Goal: Transaction & Acquisition: Purchase product/service

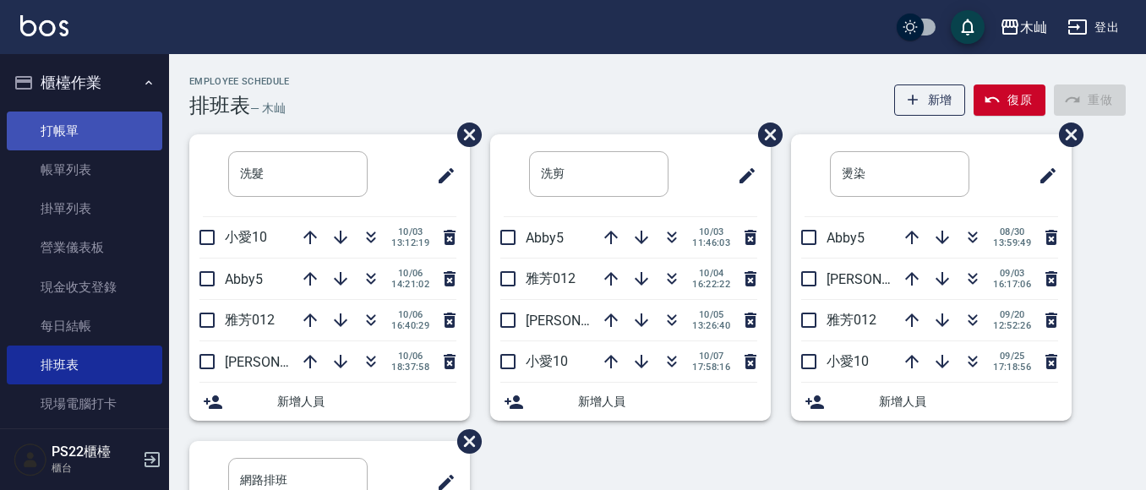
click at [38, 123] on link "打帳單" at bounding box center [84, 131] width 155 height 39
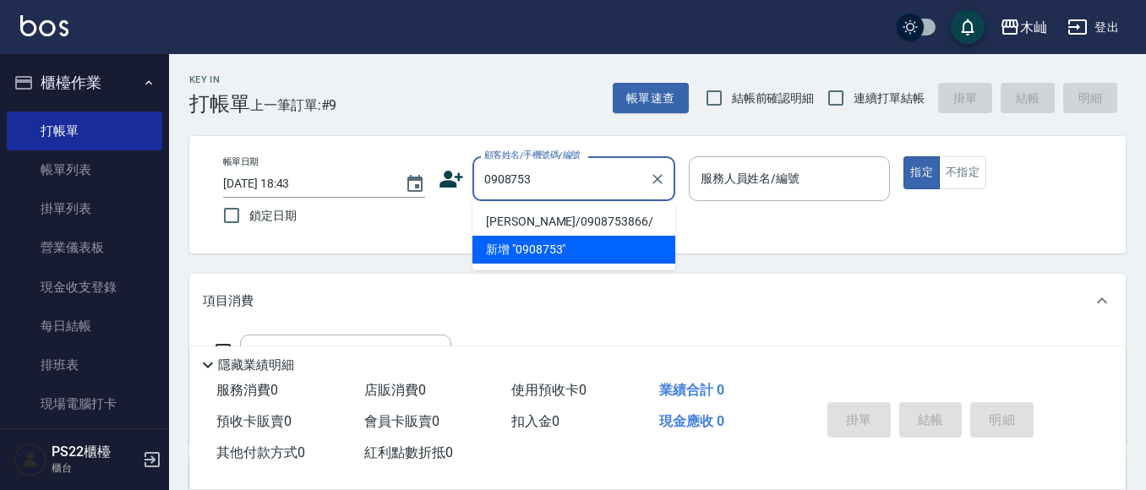
click at [563, 220] on li "[PERSON_NAME]/0908753866/" at bounding box center [573, 222] width 203 height 28
type input "[PERSON_NAME]/0908753866/"
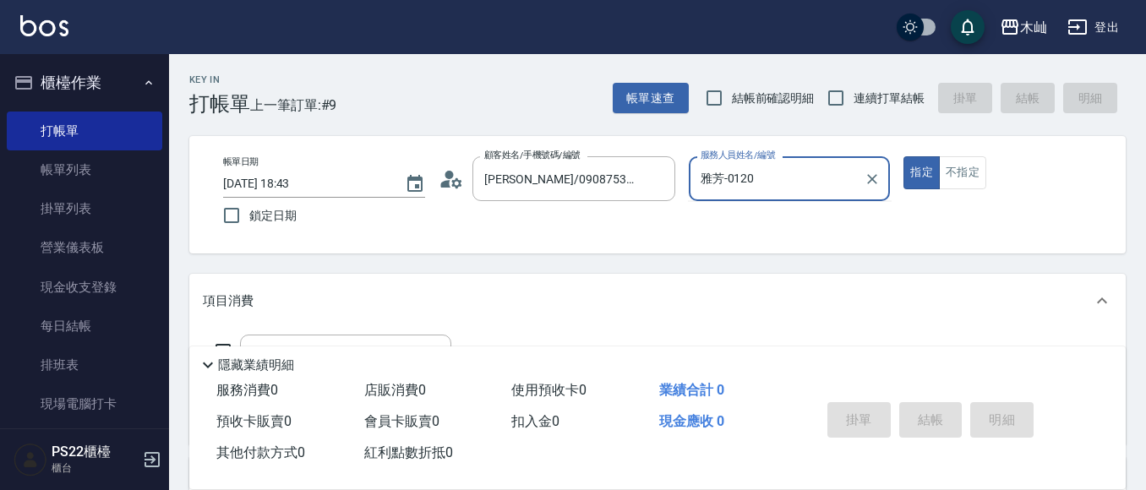
click at [903, 156] on button "指定" at bounding box center [921, 172] width 36 height 33
type input "雅芳-012"
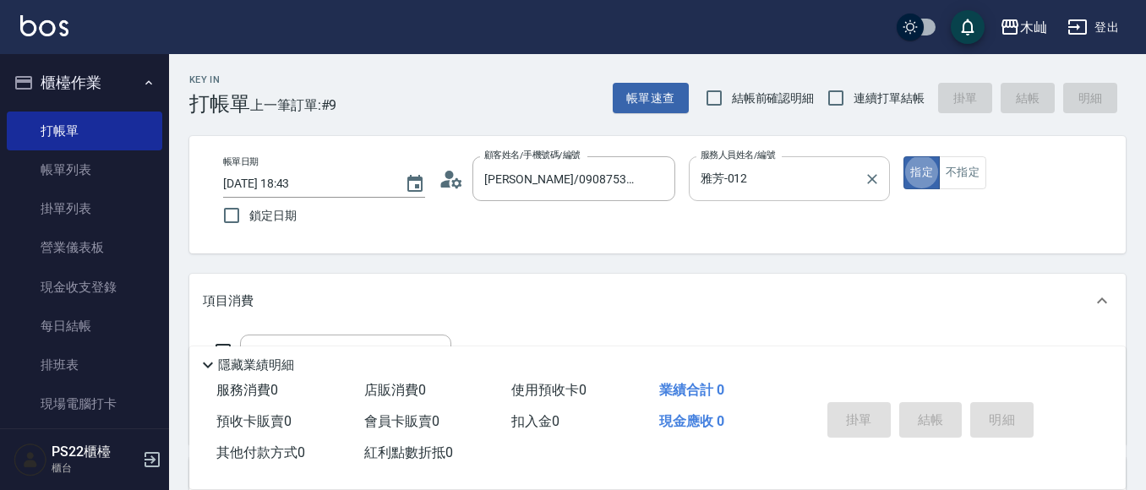
type button "true"
click at [792, 180] on input "雅芳-012" at bounding box center [776, 179] width 161 height 30
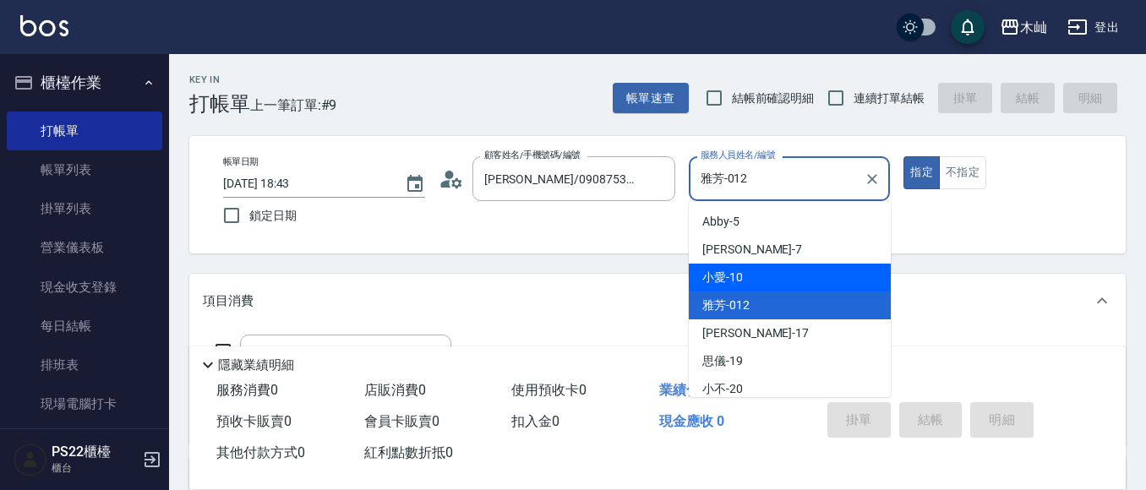
click at [749, 282] on div "小愛 -10" at bounding box center [790, 278] width 202 height 28
type input "小愛-10"
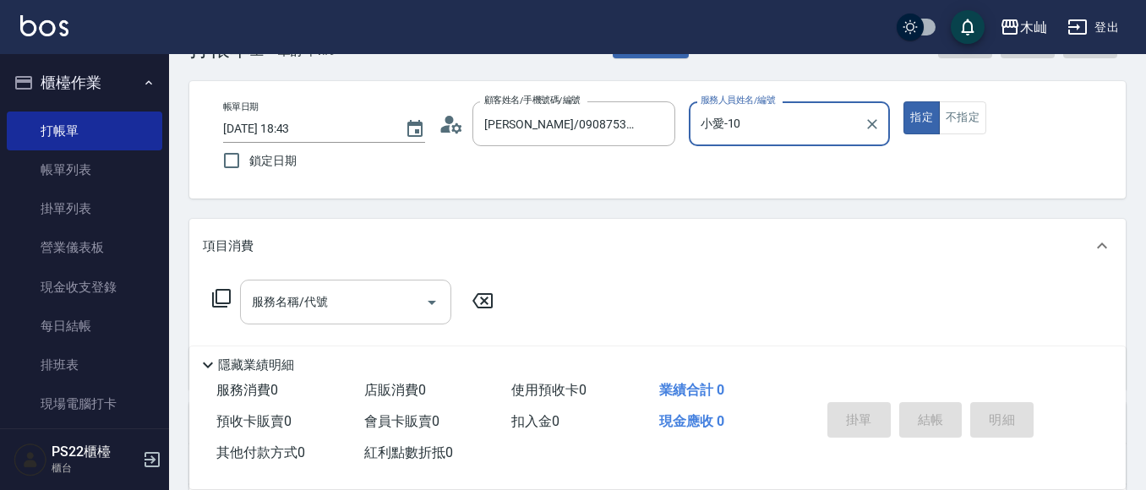
scroll to position [85, 0]
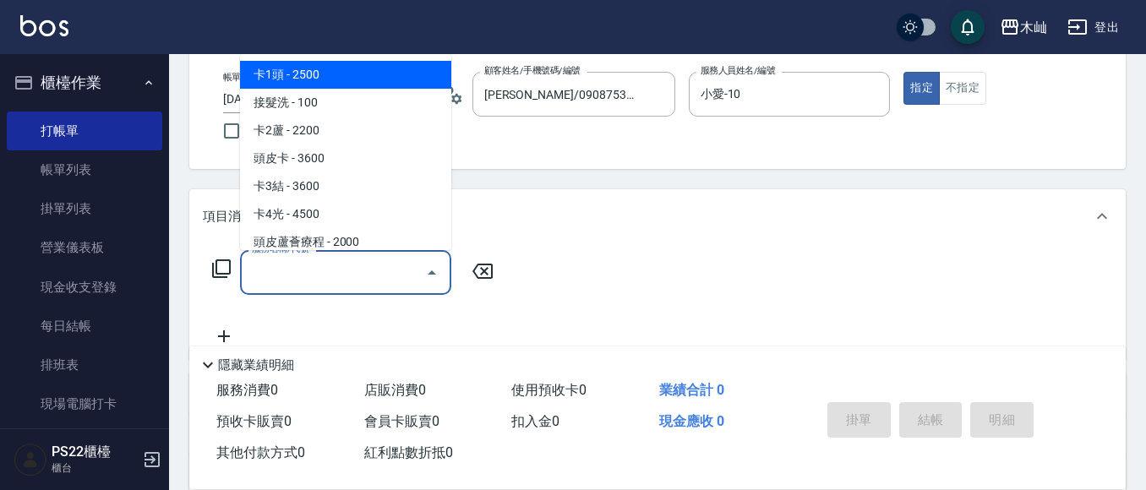
click at [338, 275] on input "服務名稱/代號" at bounding box center [333, 273] width 171 height 30
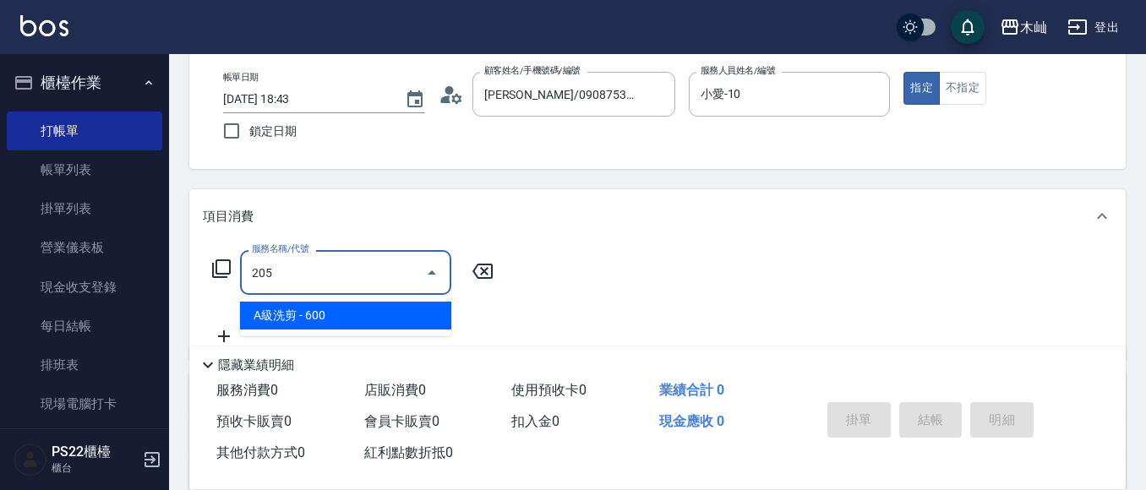
type input "A級洗剪(205)"
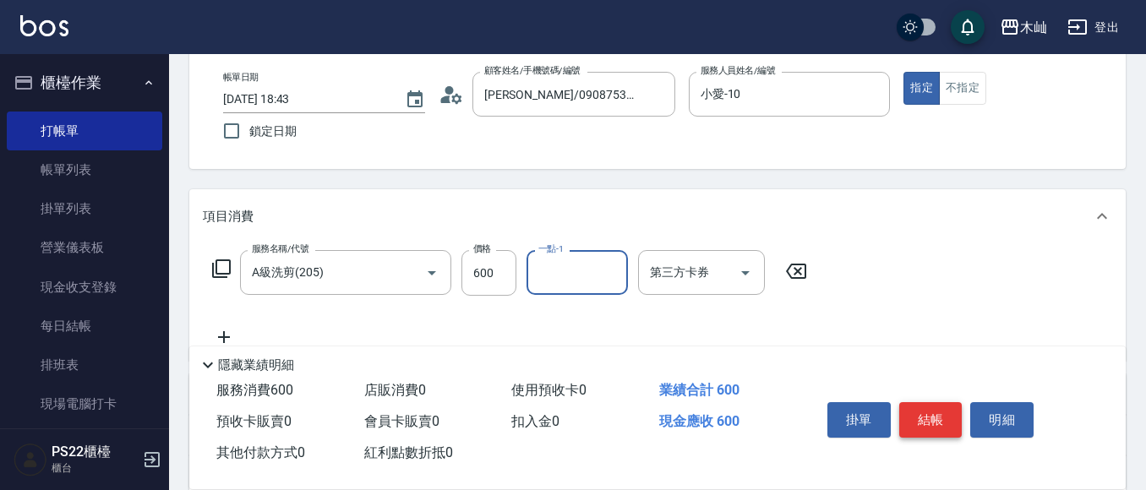
click at [916, 402] on button "結帳" at bounding box center [930, 419] width 63 height 35
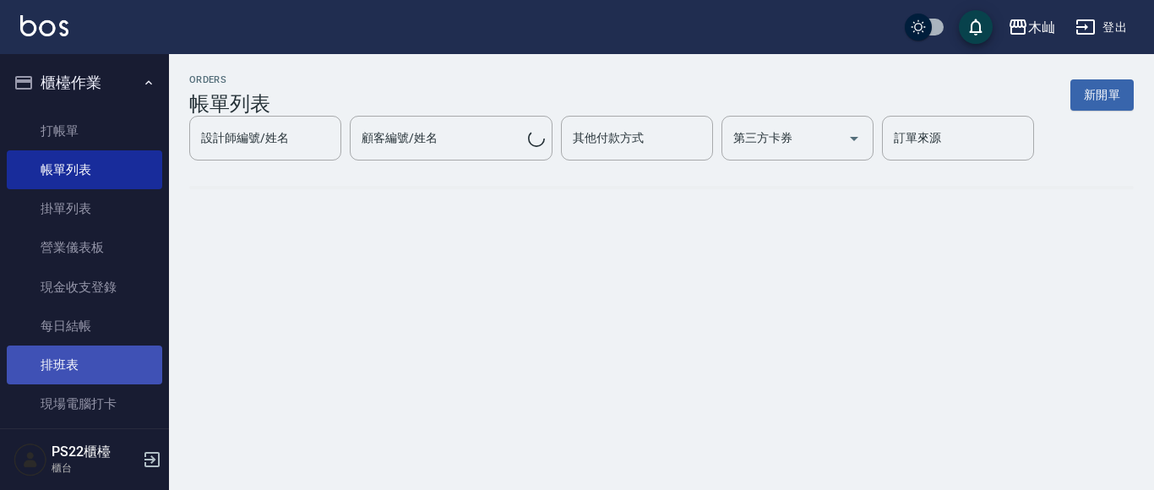
click at [47, 358] on link "排班表" at bounding box center [84, 365] width 155 height 39
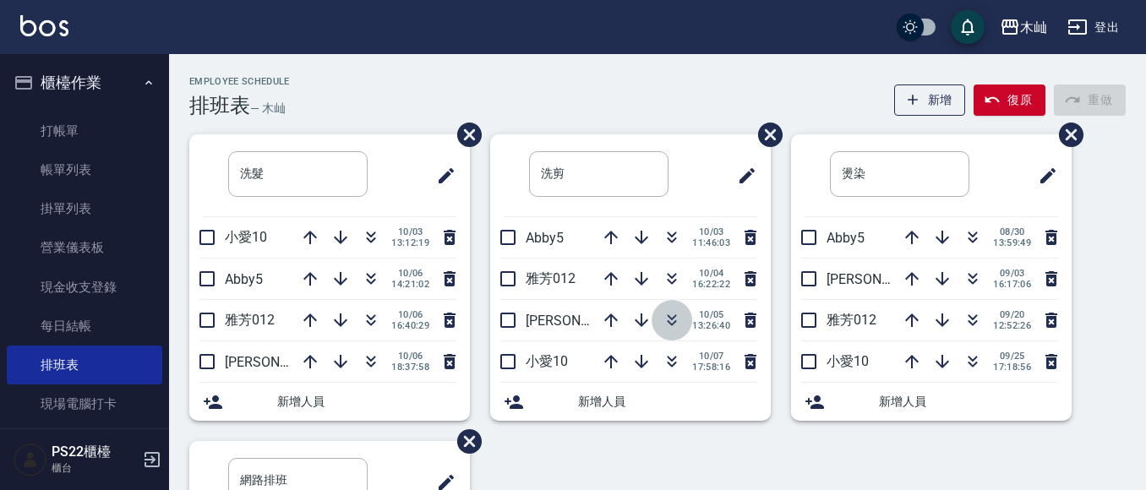
click at [663, 325] on icon "button" at bounding box center [672, 320] width 20 height 20
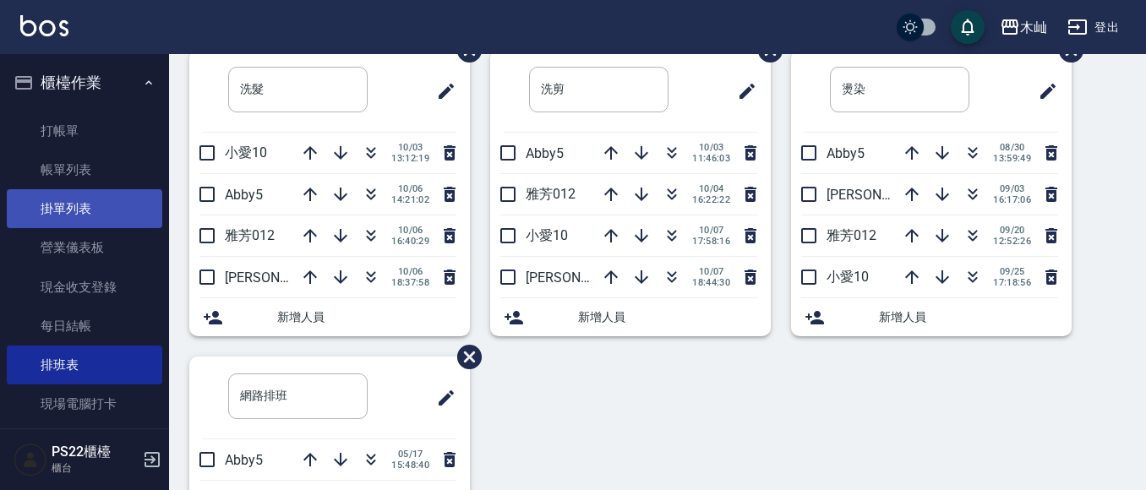
scroll to position [338, 0]
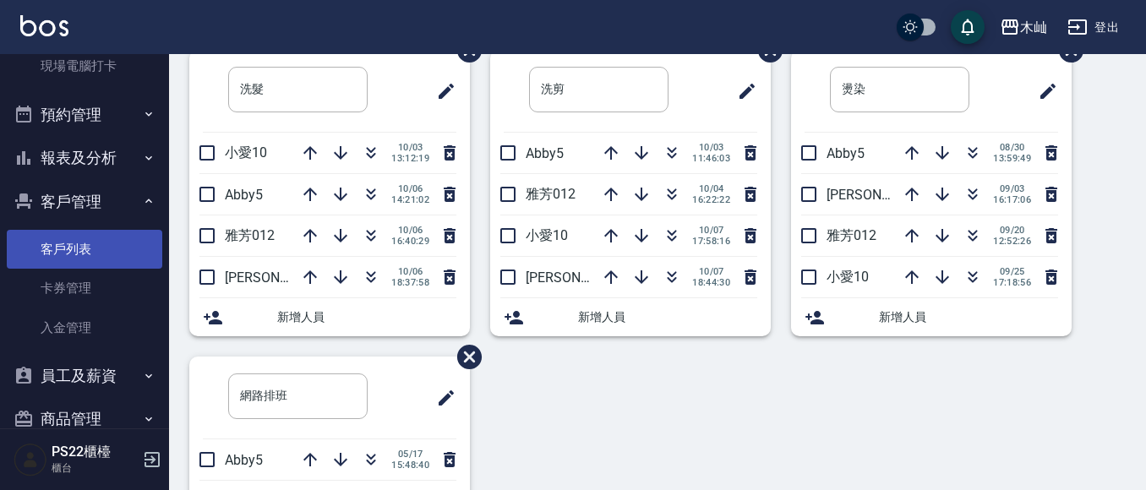
click at [127, 246] on link "客戶列表" at bounding box center [84, 249] width 155 height 39
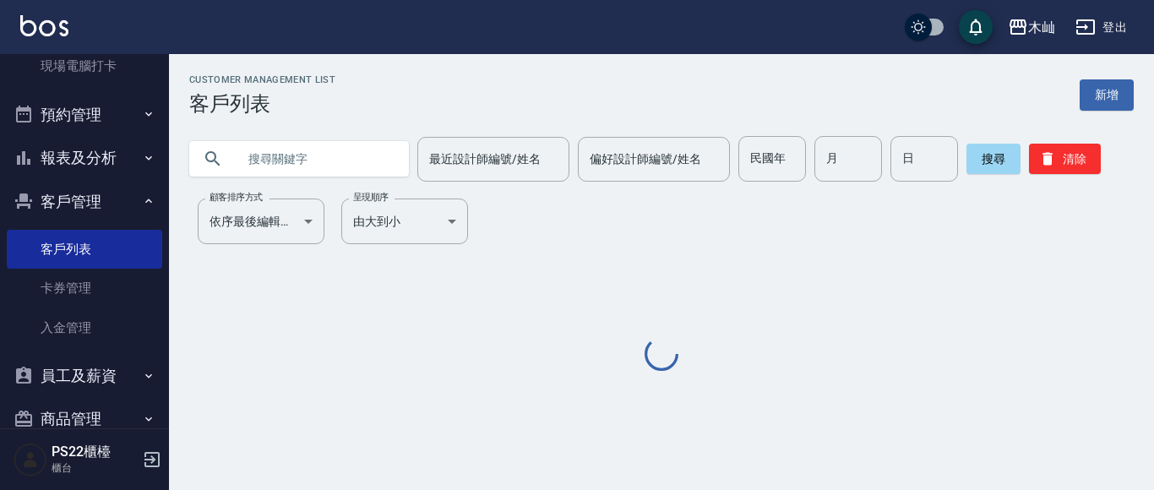
click at [356, 162] on input "text" at bounding box center [316, 159] width 159 height 46
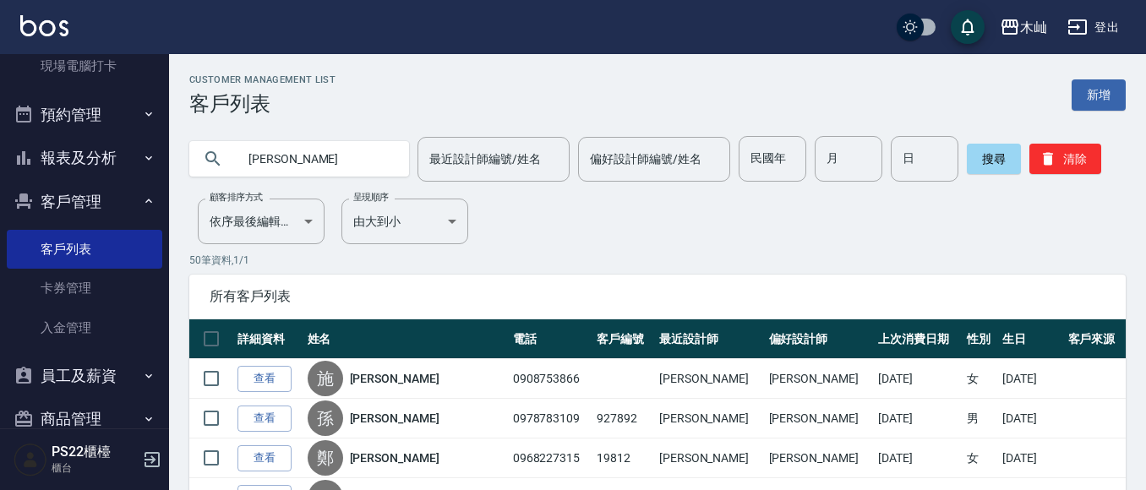
type input "[PERSON_NAME]"
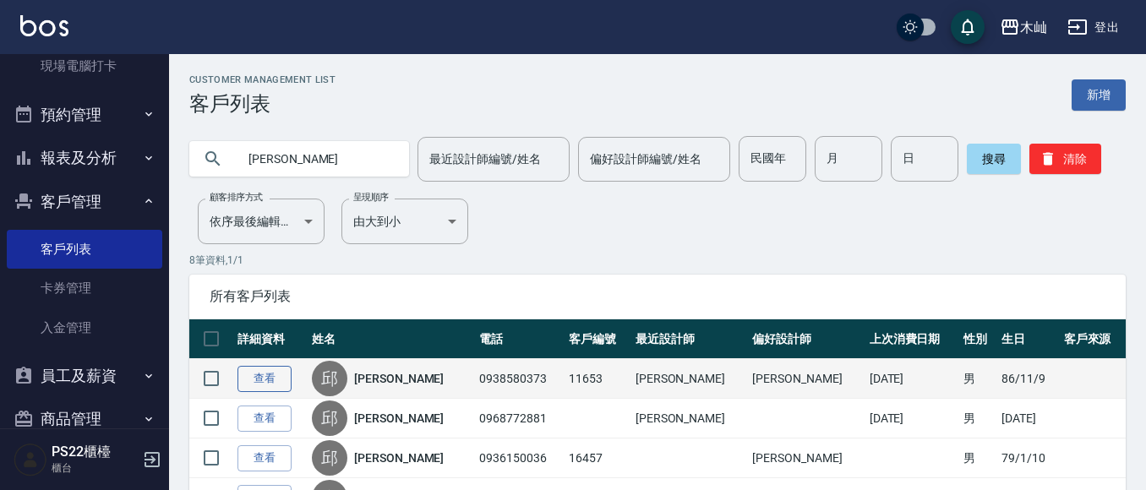
click at [279, 382] on link "查看" at bounding box center [264, 379] width 54 height 26
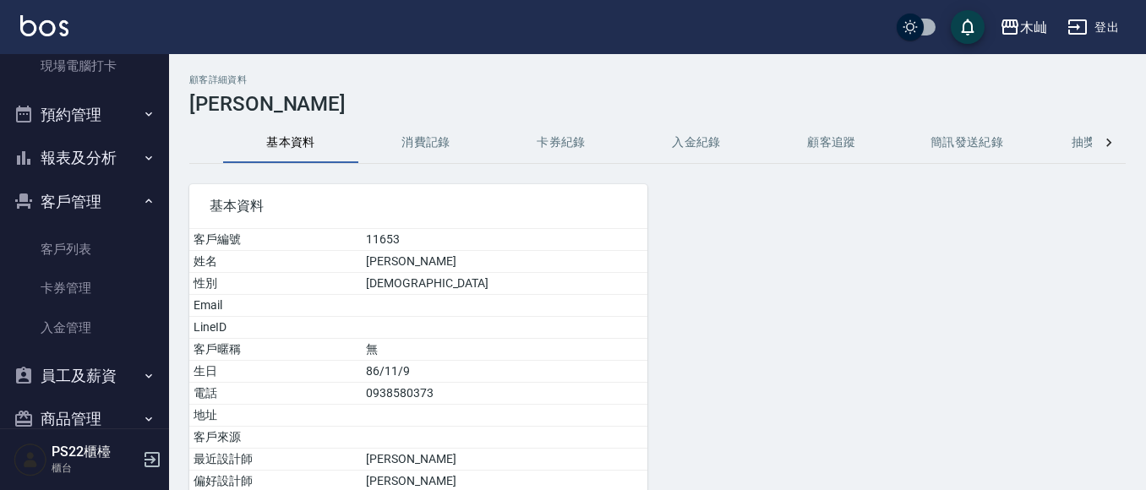
click at [428, 151] on button "消費記錄" at bounding box center [425, 143] width 135 height 41
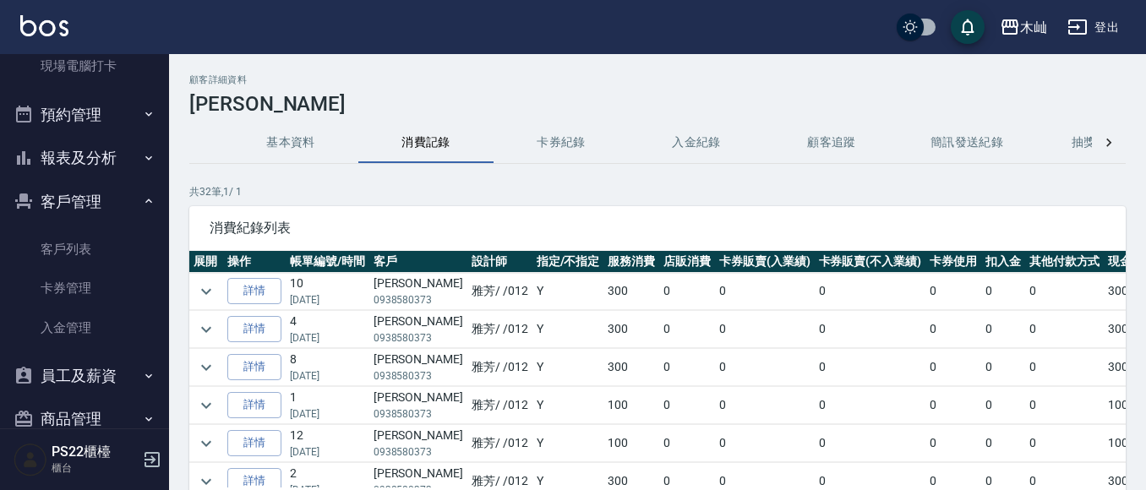
click at [410, 301] on p "0938580373" at bounding box center [419, 299] width 90 height 15
copy p "0938580373"
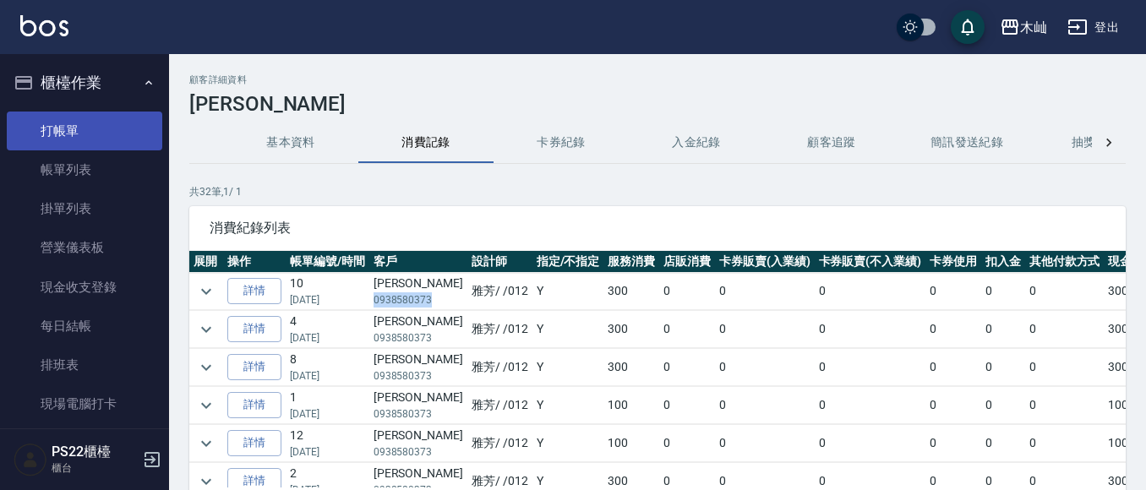
click at [99, 129] on link "打帳單" at bounding box center [84, 131] width 155 height 39
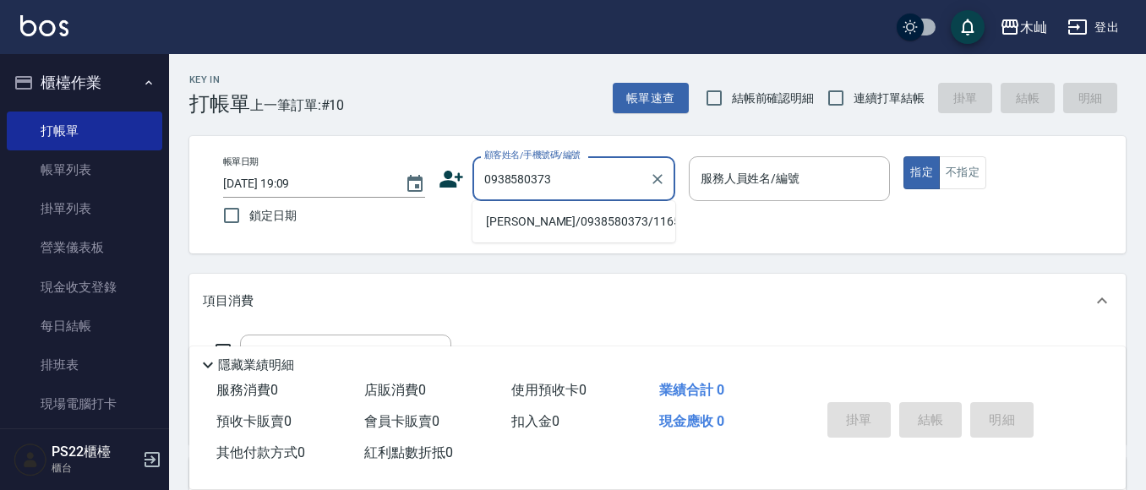
click at [621, 225] on li "[PERSON_NAME]/0938580373/11653" at bounding box center [573, 222] width 203 height 28
type input "[PERSON_NAME]/0938580373/11653"
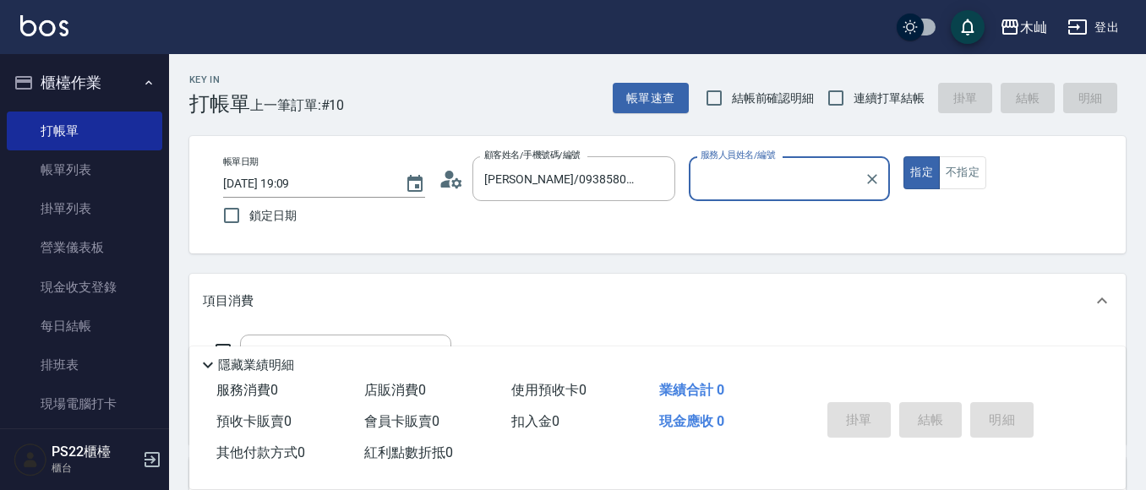
type input "雅芳-012"
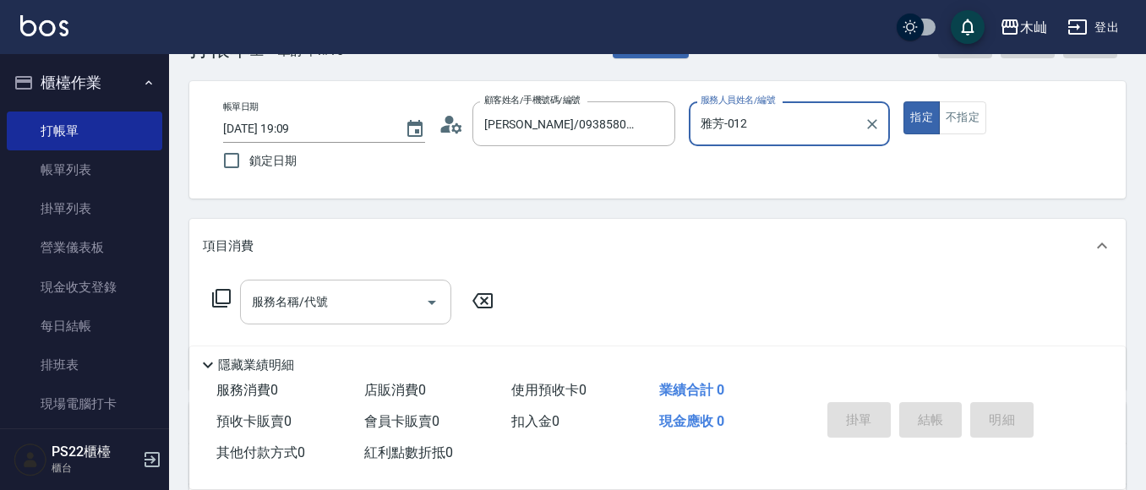
scroll to position [85, 0]
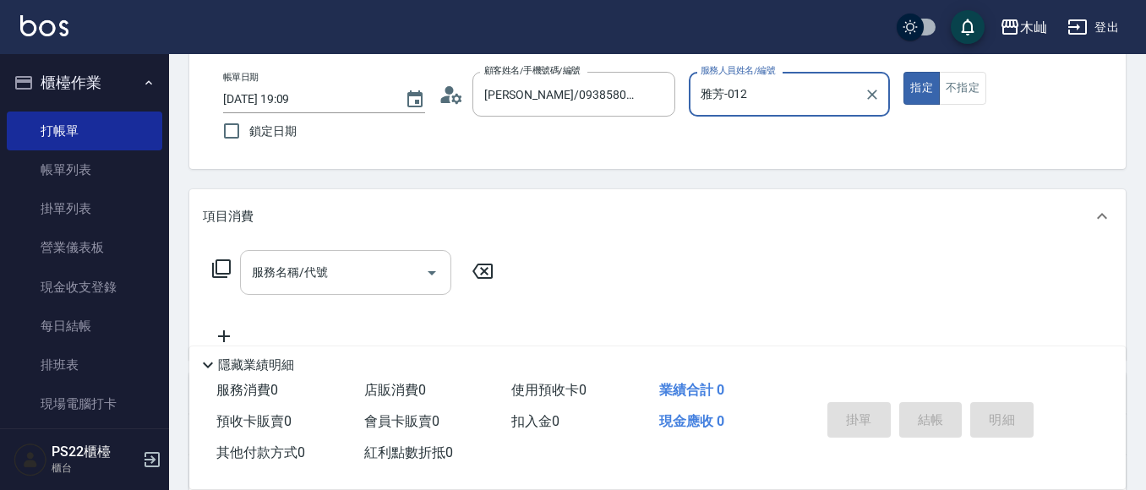
click at [386, 284] on input "服務名稱/代號" at bounding box center [333, 273] width 171 height 30
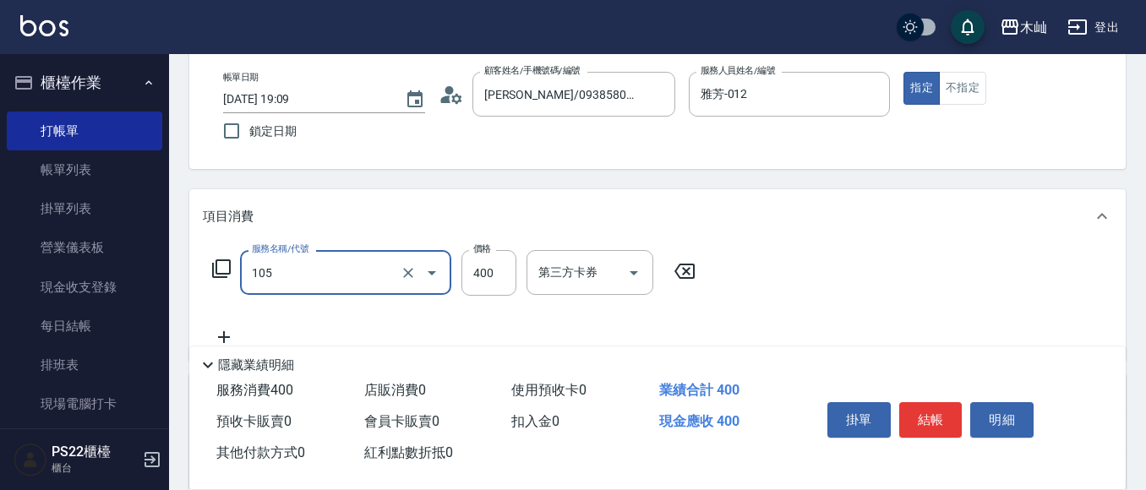
type input "A級單剪(105)"
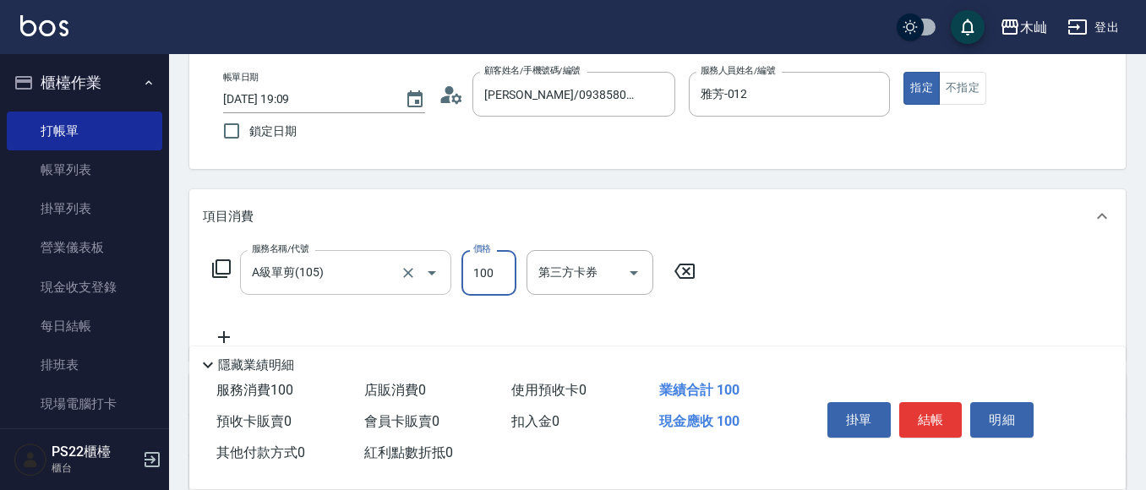
type input "100"
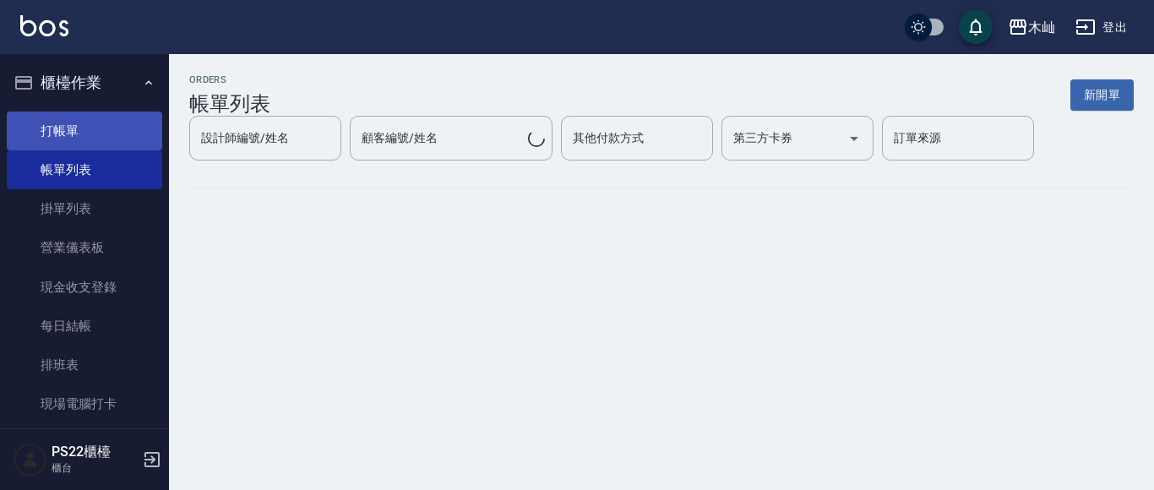
click at [99, 129] on link "打帳單" at bounding box center [84, 131] width 155 height 39
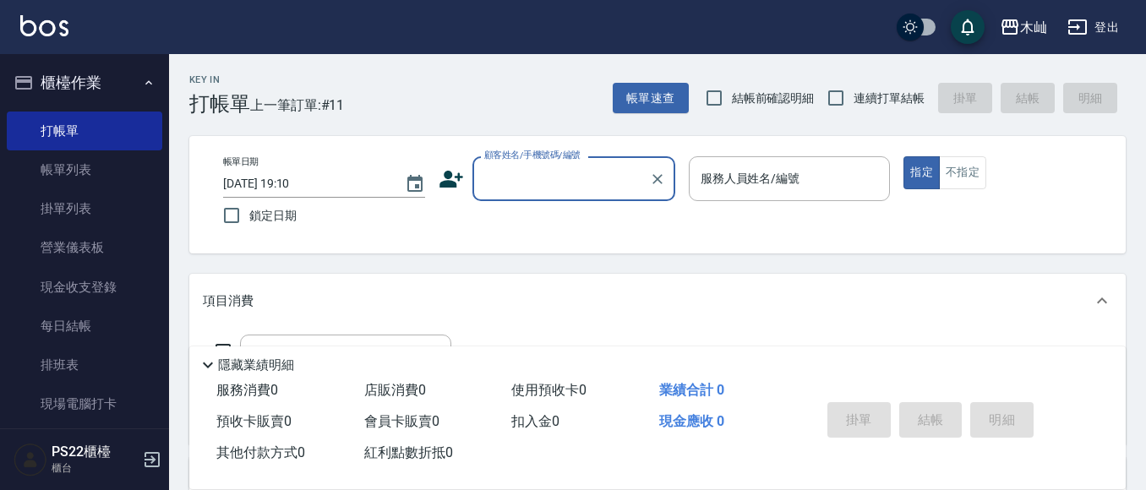
click at [517, 170] on input "顧客姓名/手機號碼/編號" at bounding box center [561, 179] width 162 height 30
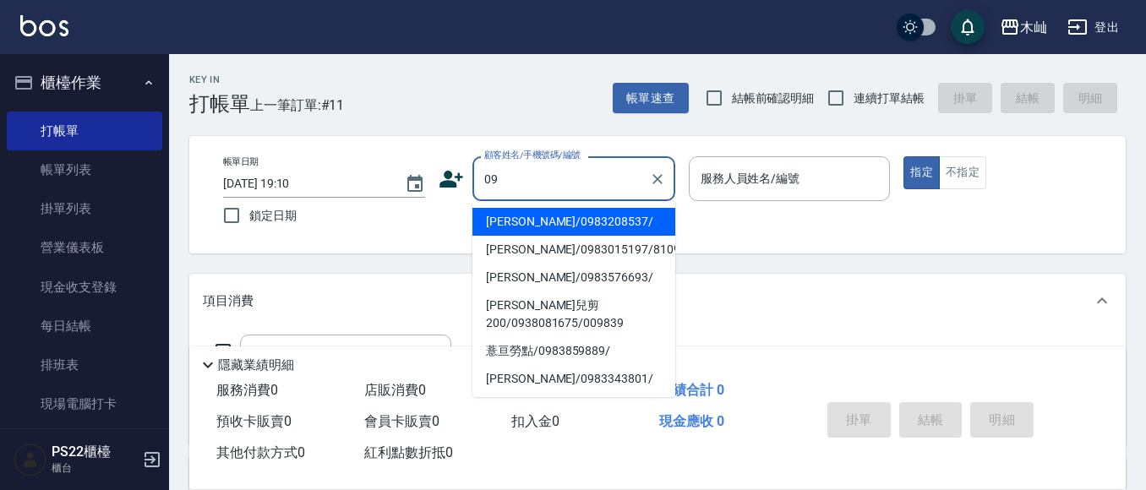
type input "0"
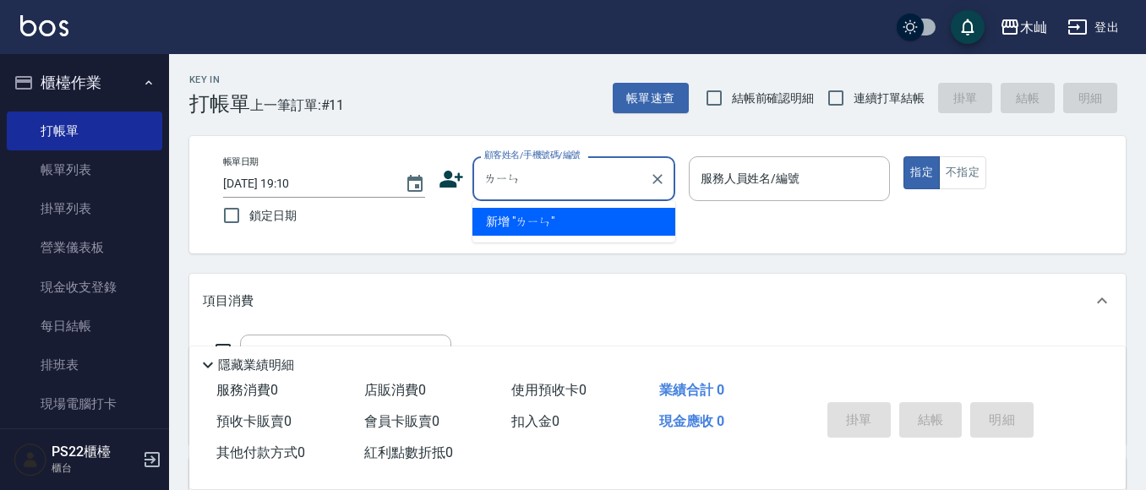
type input "林"
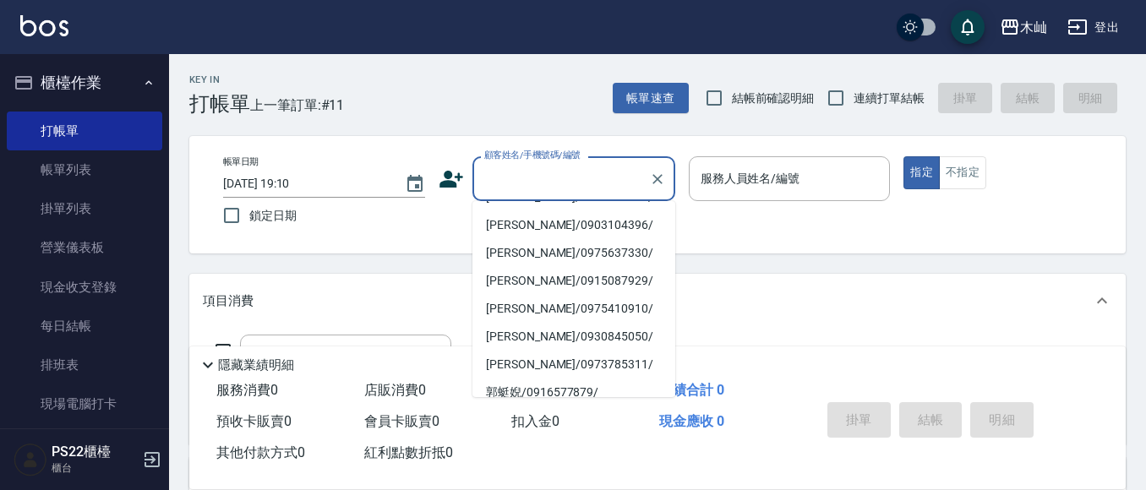
scroll to position [338, 0]
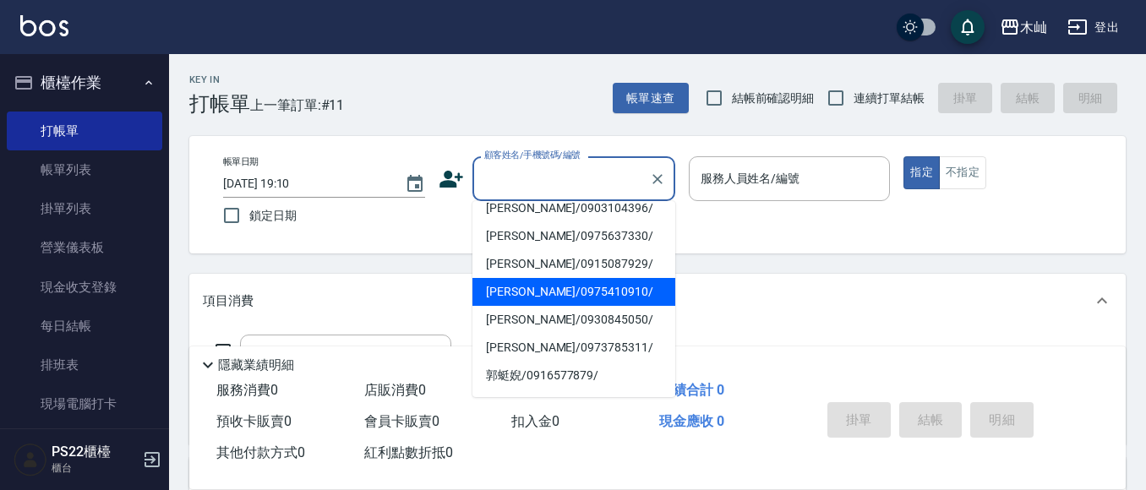
click at [586, 177] on input "顧客姓名/手機號碼/編號" at bounding box center [561, 179] width 162 height 30
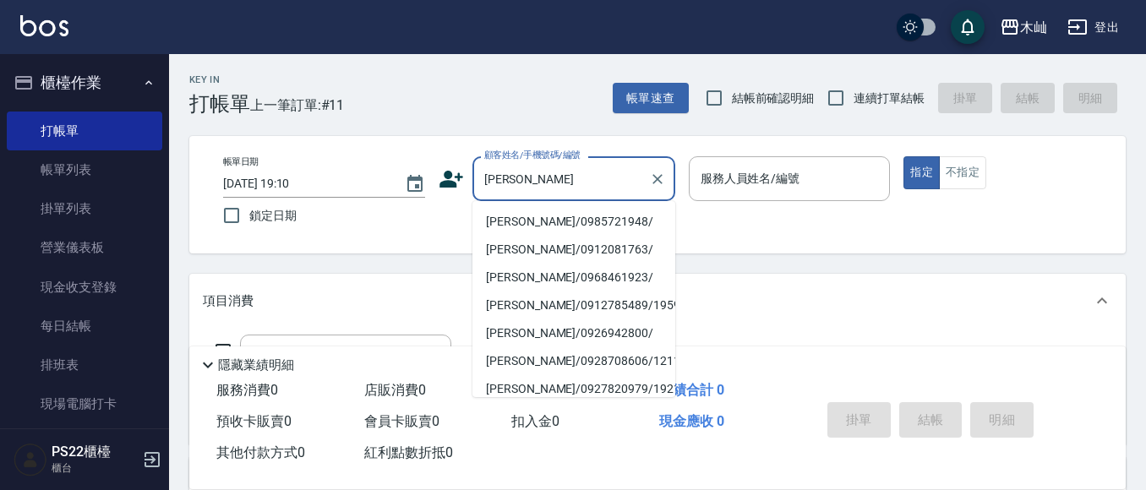
click at [597, 220] on li "[PERSON_NAME]/0985721948/" at bounding box center [573, 222] width 203 height 28
type input "[PERSON_NAME]/0985721948/"
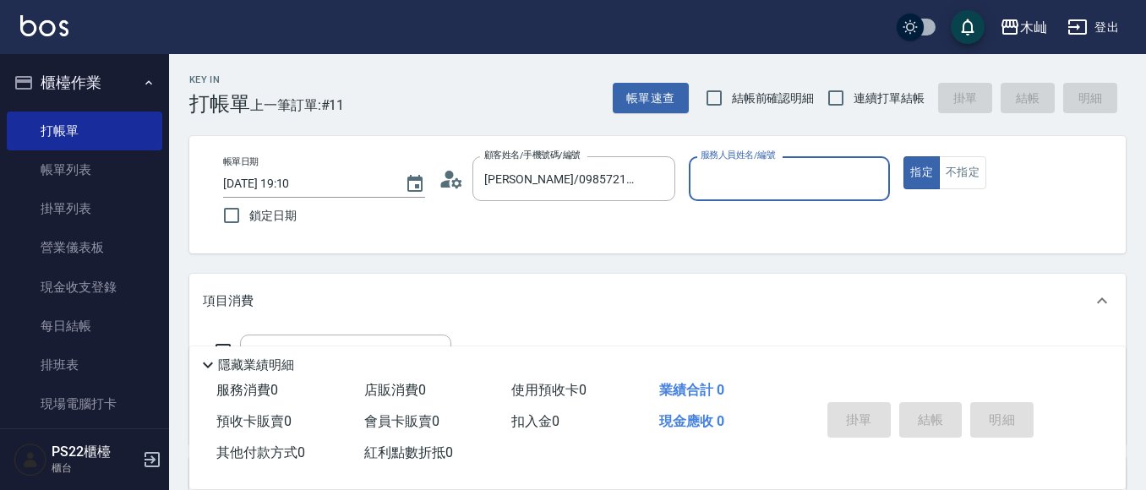
type input "小愛-10"
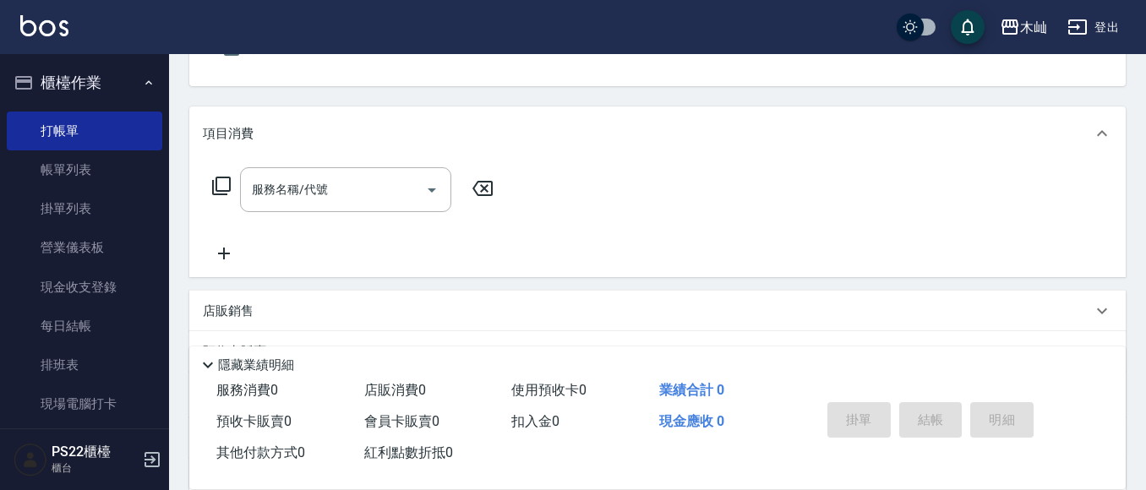
scroll to position [169, 0]
click at [363, 202] on input "服務名稱/代號" at bounding box center [333, 188] width 171 height 30
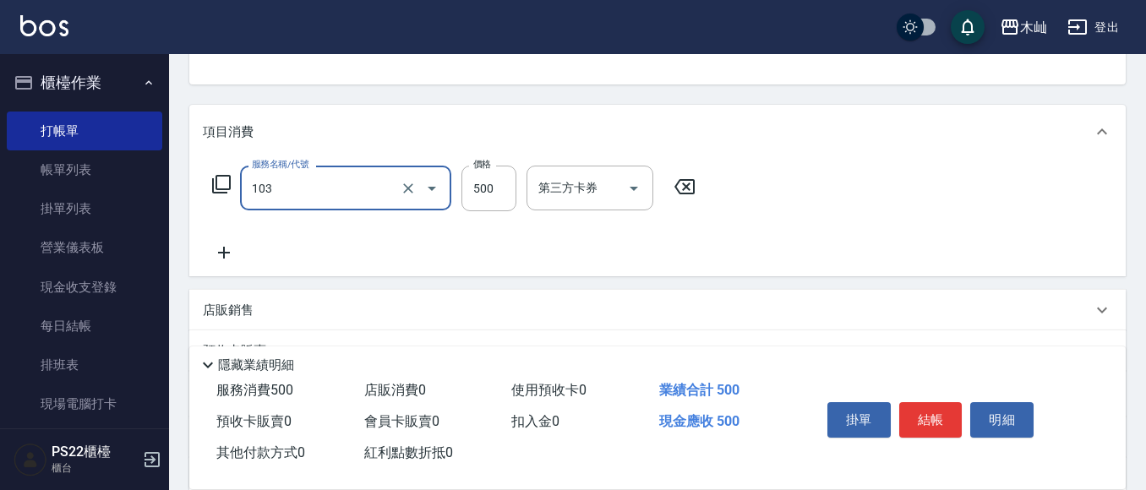
type input "B級洗剪(103)"
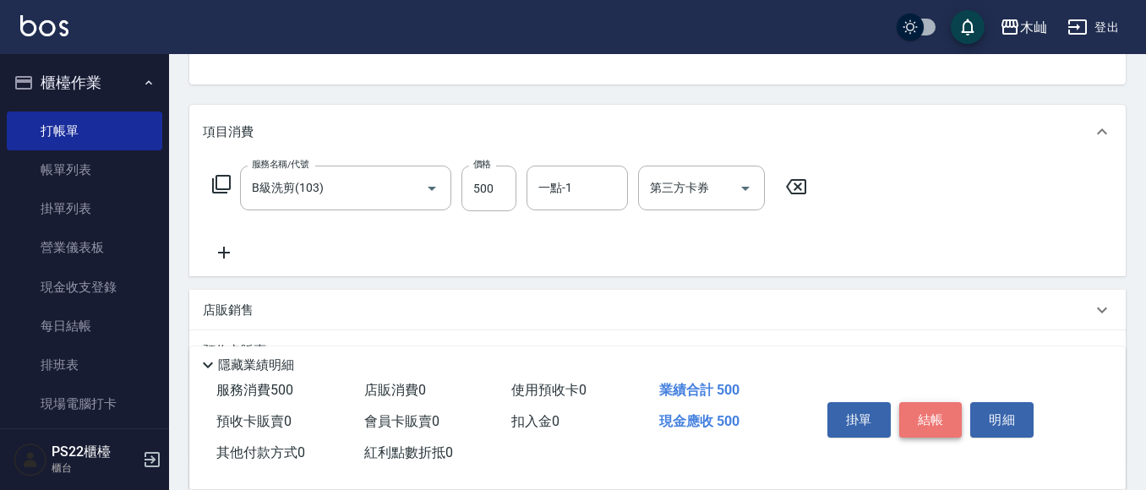
click at [949, 412] on button "結帳" at bounding box center [930, 419] width 63 height 35
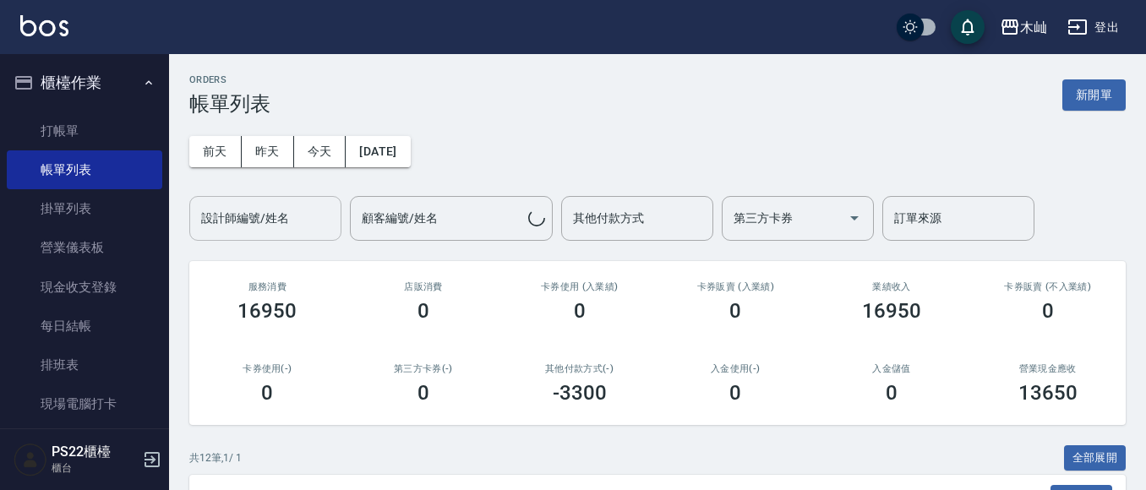
click at [292, 221] on input "設計師編號/姓名" at bounding box center [265, 219] width 137 height 30
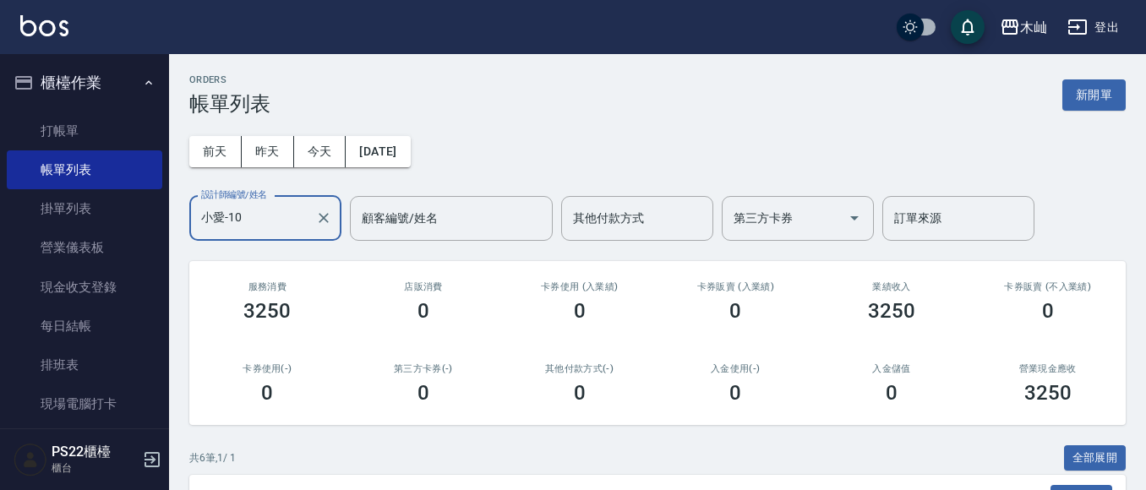
type input "小愛-10"
click at [46, 130] on link "打帳單" at bounding box center [84, 131] width 155 height 39
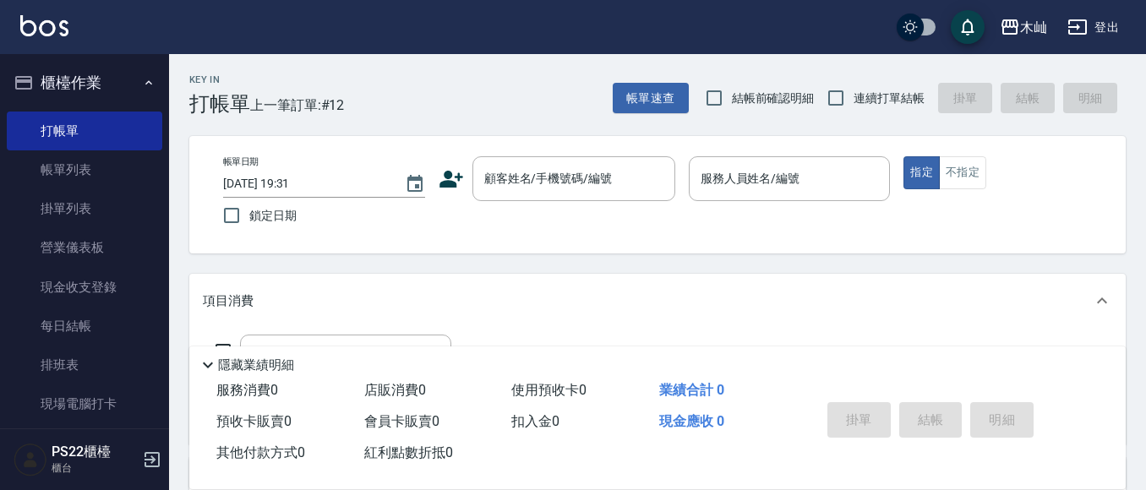
click at [510, 204] on div "帳單日期 [DATE] 19:31 鎖定日期 顧客姓名/手機號碼/編號 顧客姓名/手機號碼/編號 服務人員姓名/編號 服務人員姓名/編號 指定 不指定" at bounding box center [658, 194] width 896 height 77
click at [527, 183] on input "顧客姓名/手機號碼/編號" at bounding box center [561, 179] width 162 height 30
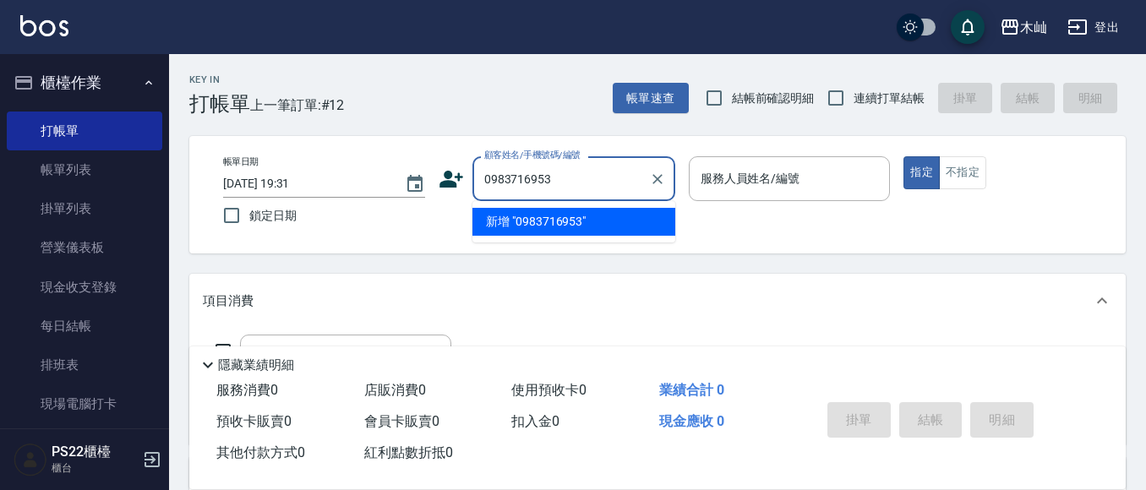
type input "0983716953"
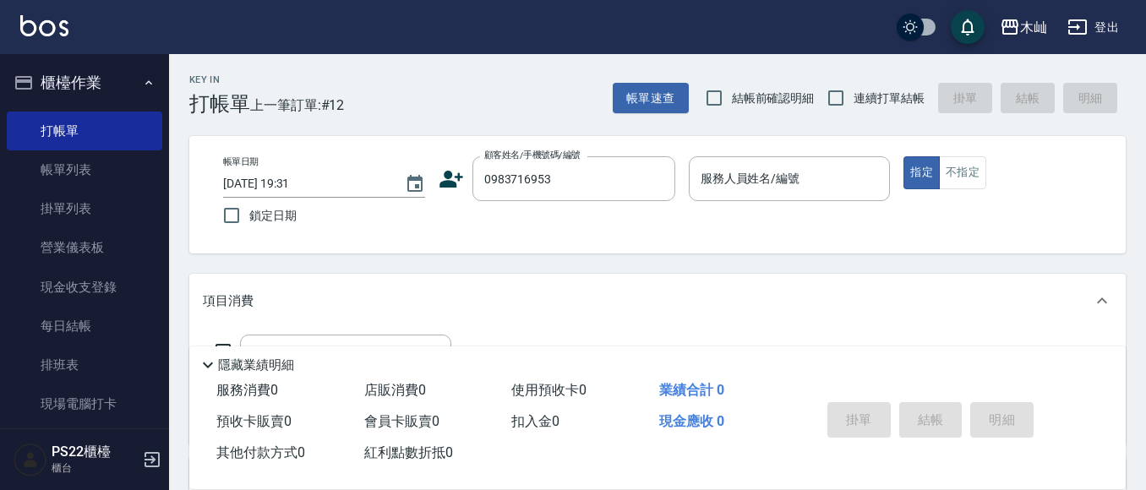
click at [451, 183] on icon at bounding box center [451, 179] width 24 height 17
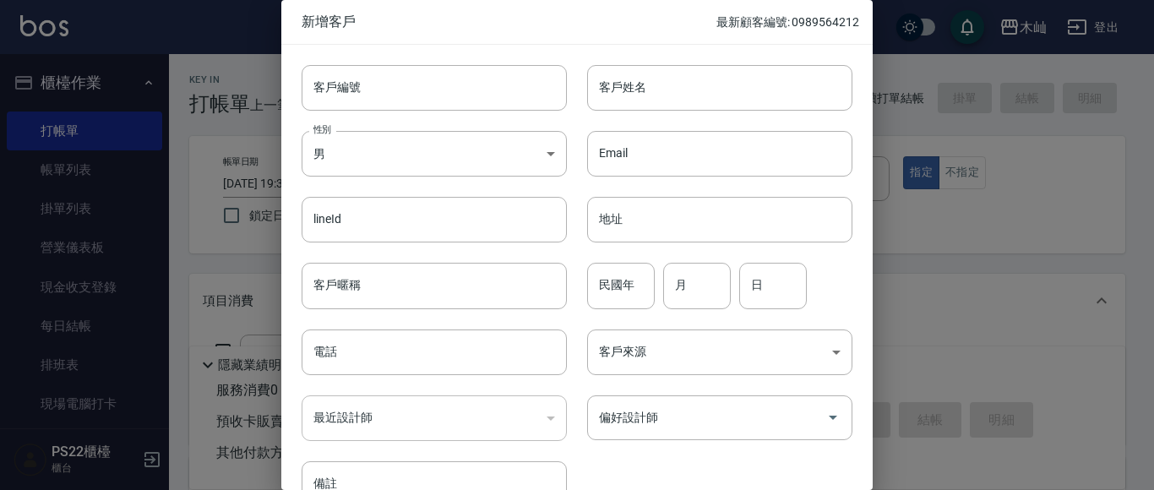
type input "0983716953"
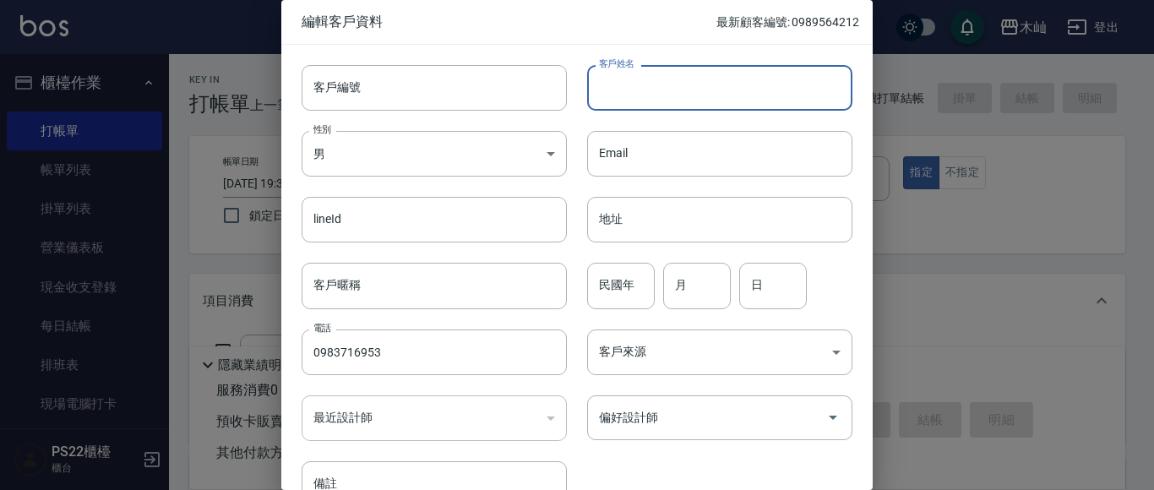
click at [653, 97] on input "客戶姓名" at bounding box center [719, 88] width 265 height 46
type input "[PERSON_NAME]"
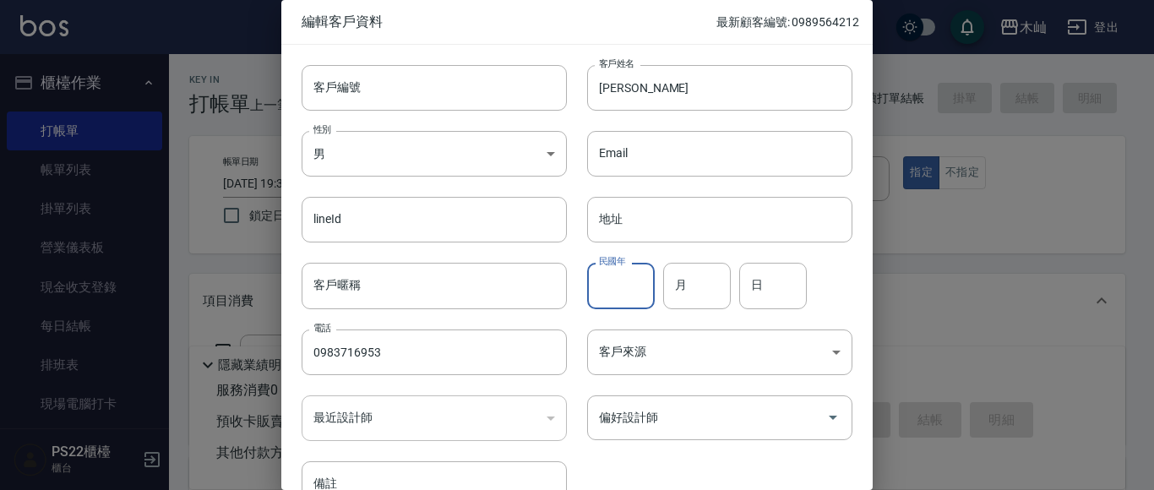
click at [592, 277] on input "民國年" at bounding box center [621, 286] width 68 height 46
type input "90"
type input "09"
type input "21"
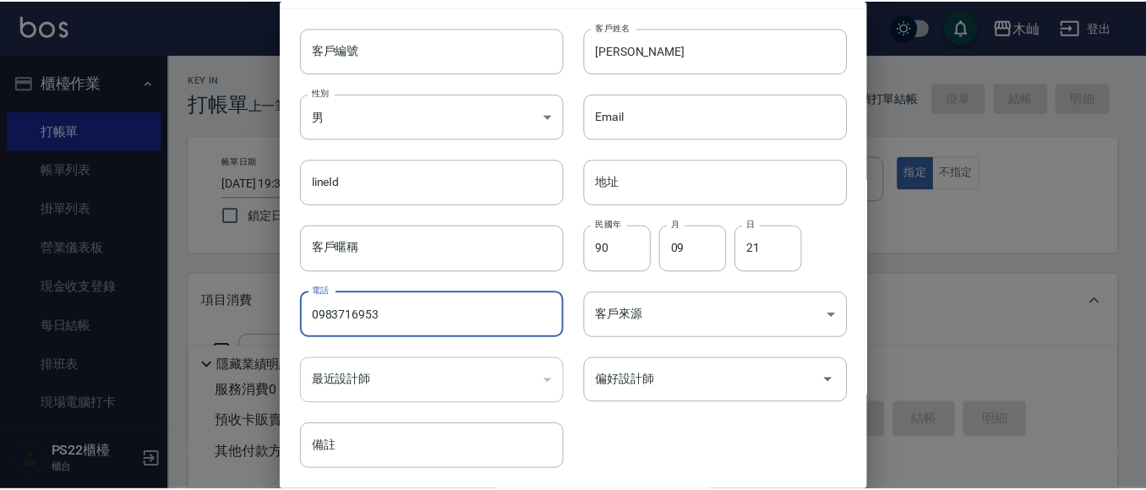
scroll to position [95, 0]
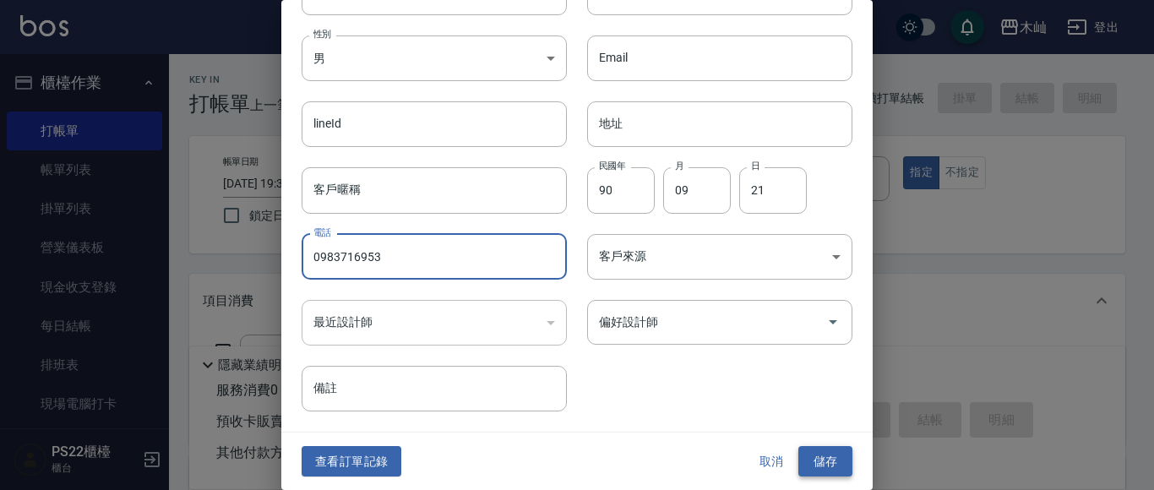
click at [836, 471] on button "儲存" at bounding box center [826, 461] width 54 height 31
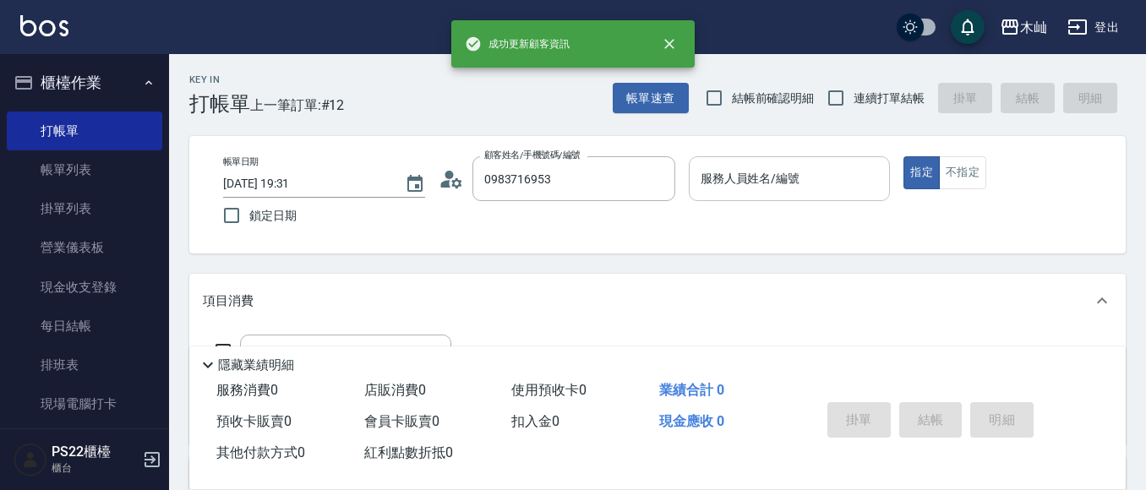
click at [817, 196] on div "服務人員姓名/編號" at bounding box center [790, 178] width 202 height 45
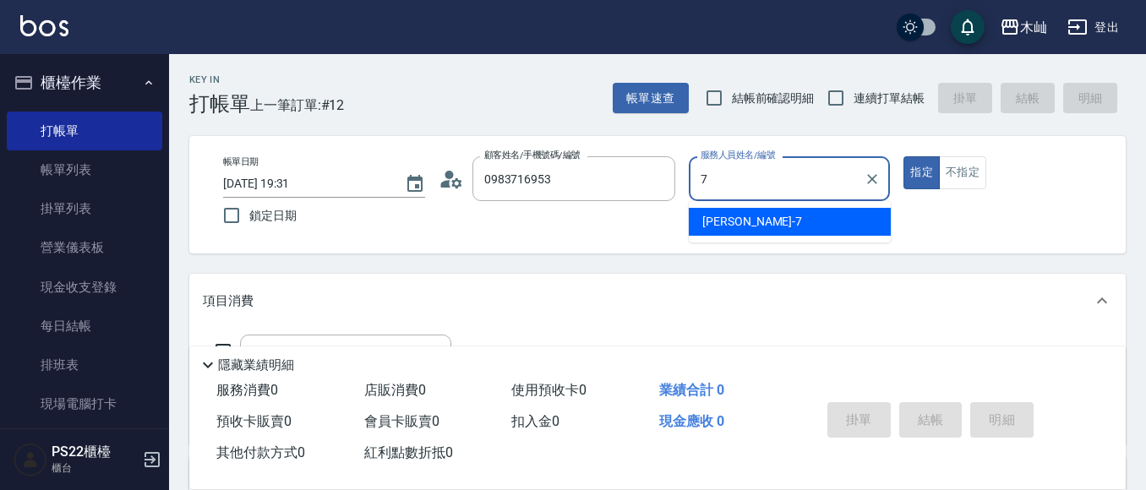
type input "[PERSON_NAME]-7"
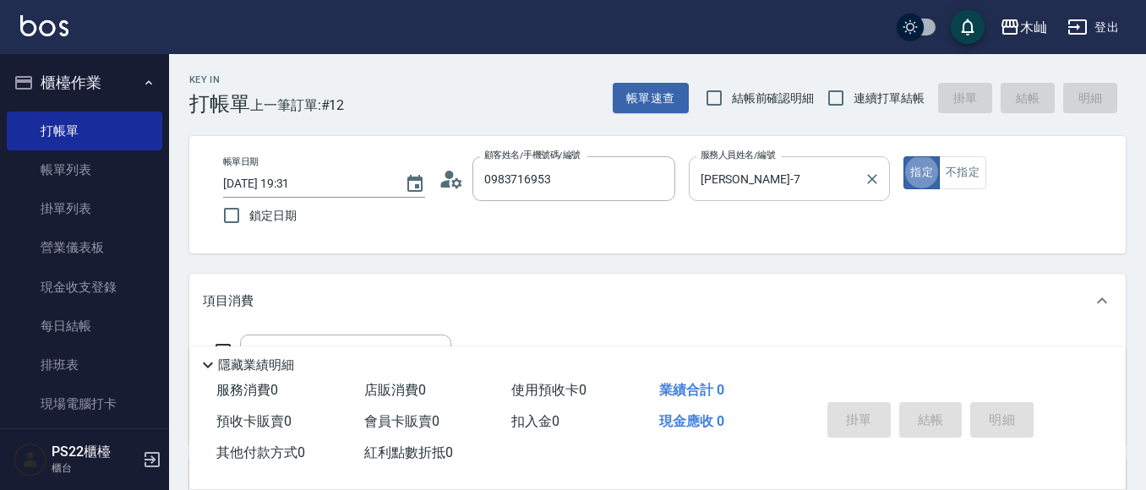
type button "true"
click at [979, 183] on button "不指定" at bounding box center [962, 172] width 47 height 33
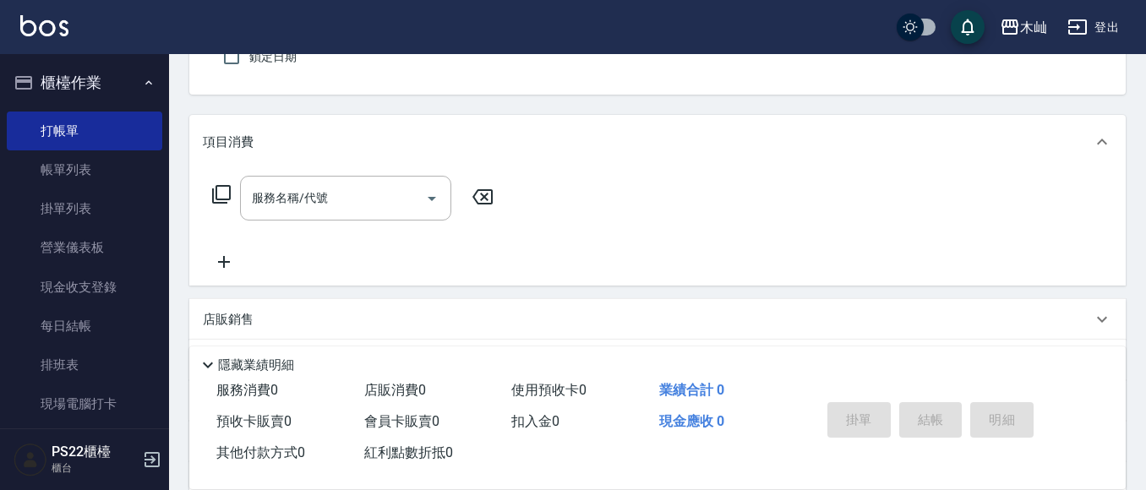
scroll to position [169, 0]
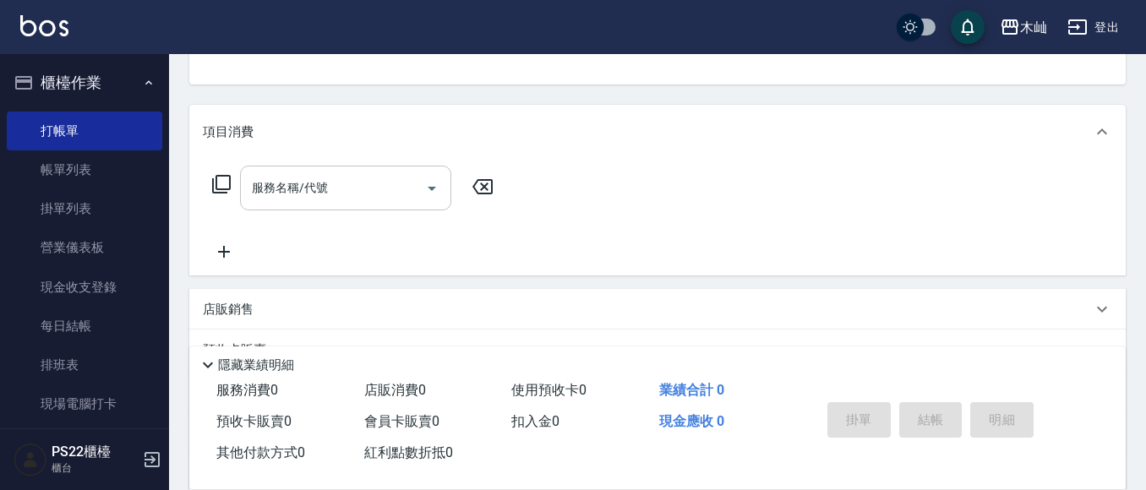
click at [377, 194] on input "服務名稱/代號" at bounding box center [333, 188] width 171 height 30
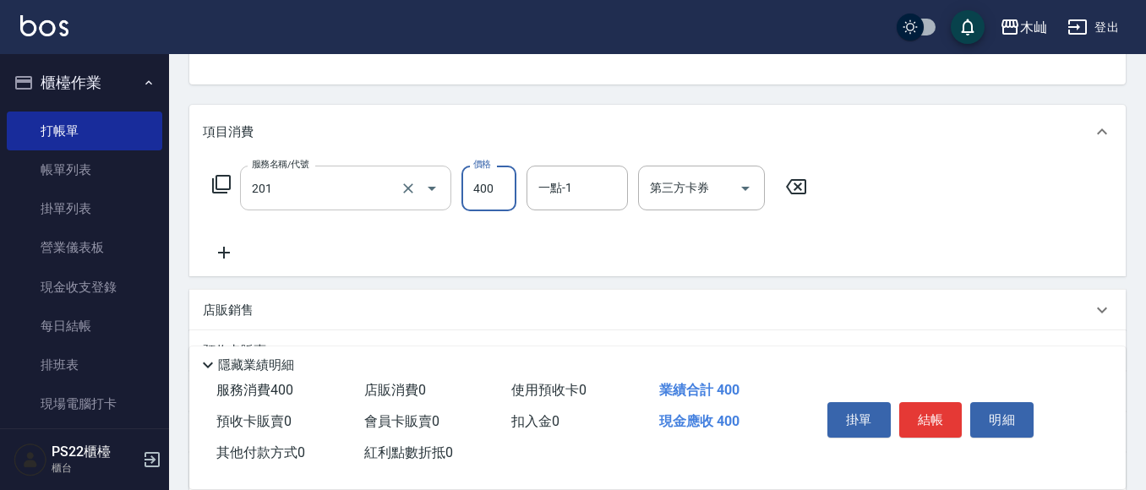
type input "洗剪(201)"
type input "600"
click at [913, 406] on button "結帳" at bounding box center [930, 419] width 63 height 35
